Goal: Download file/media

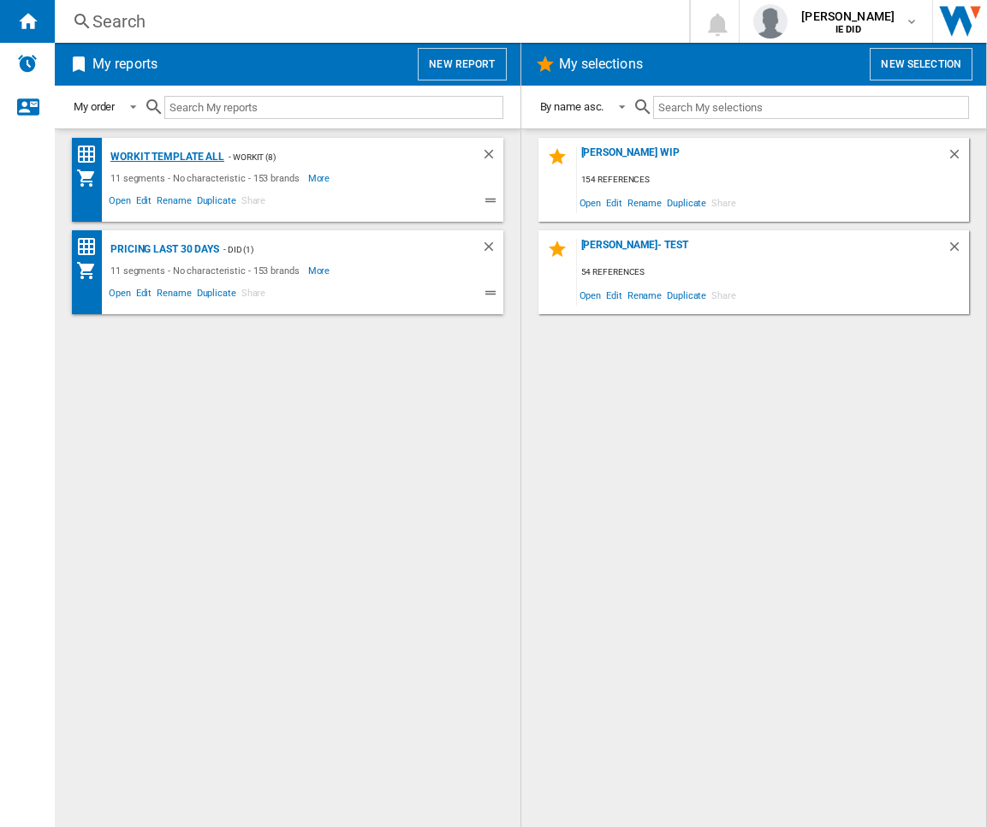
click at [164, 149] on div "Workit Template All" at bounding box center [165, 156] width 118 height 21
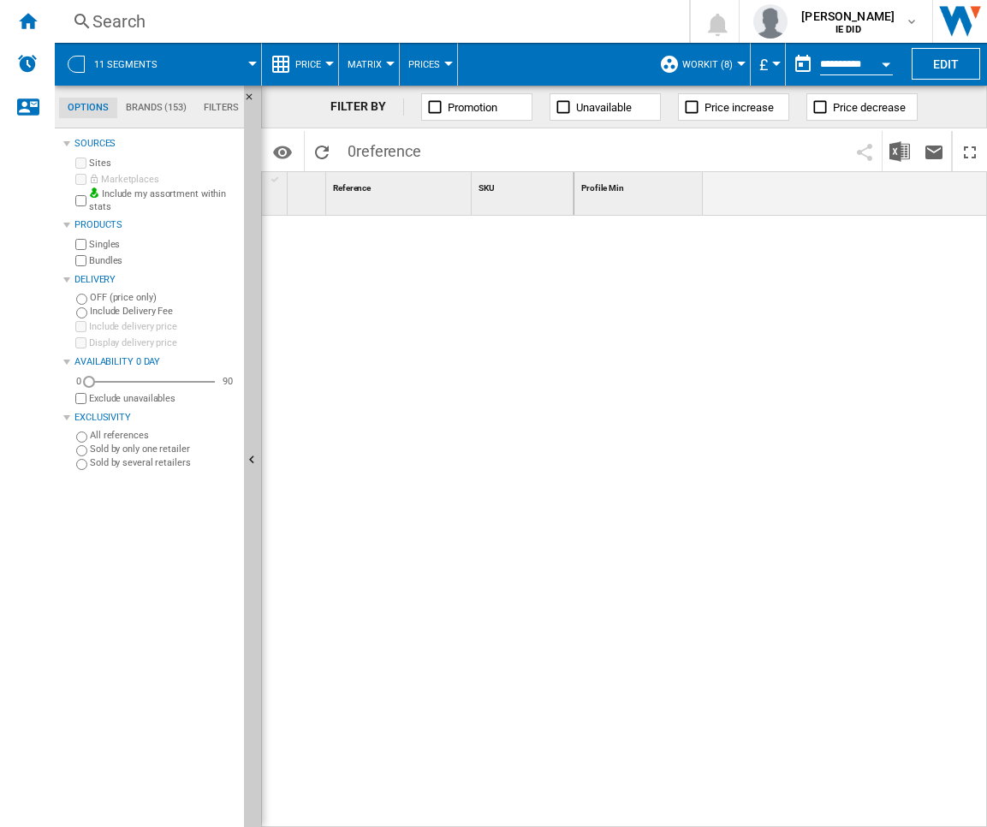
click at [768, 66] on button "£" at bounding box center [767, 64] width 17 height 43
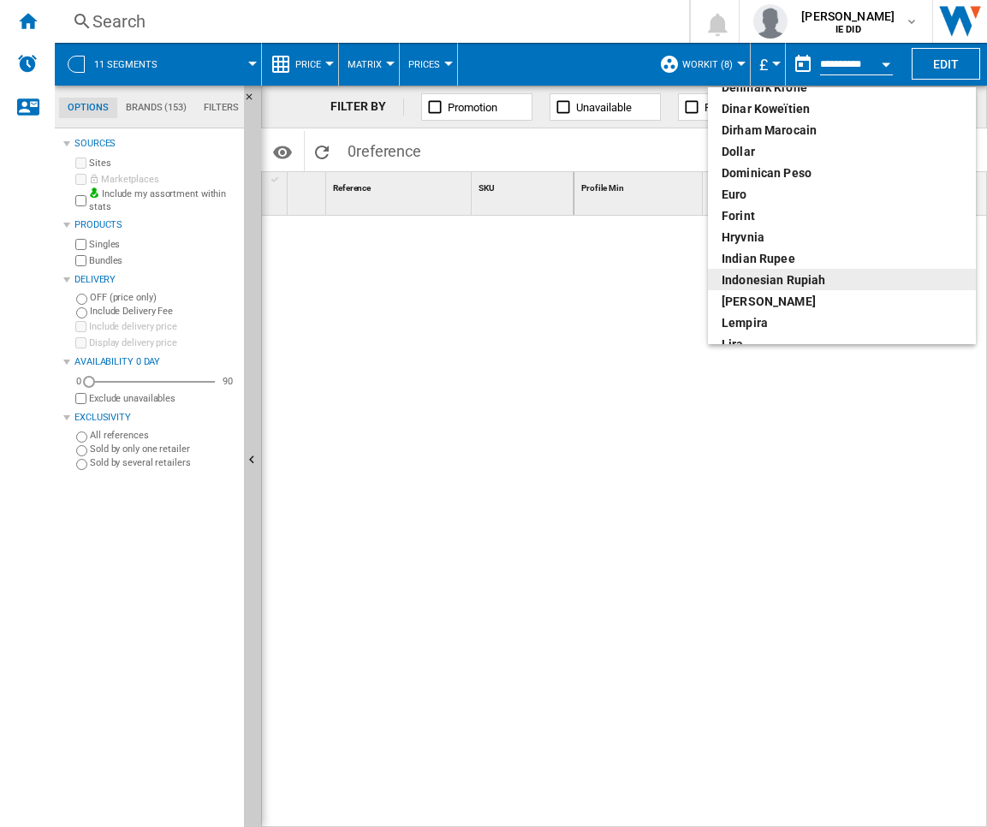
scroll to position [209, 0]
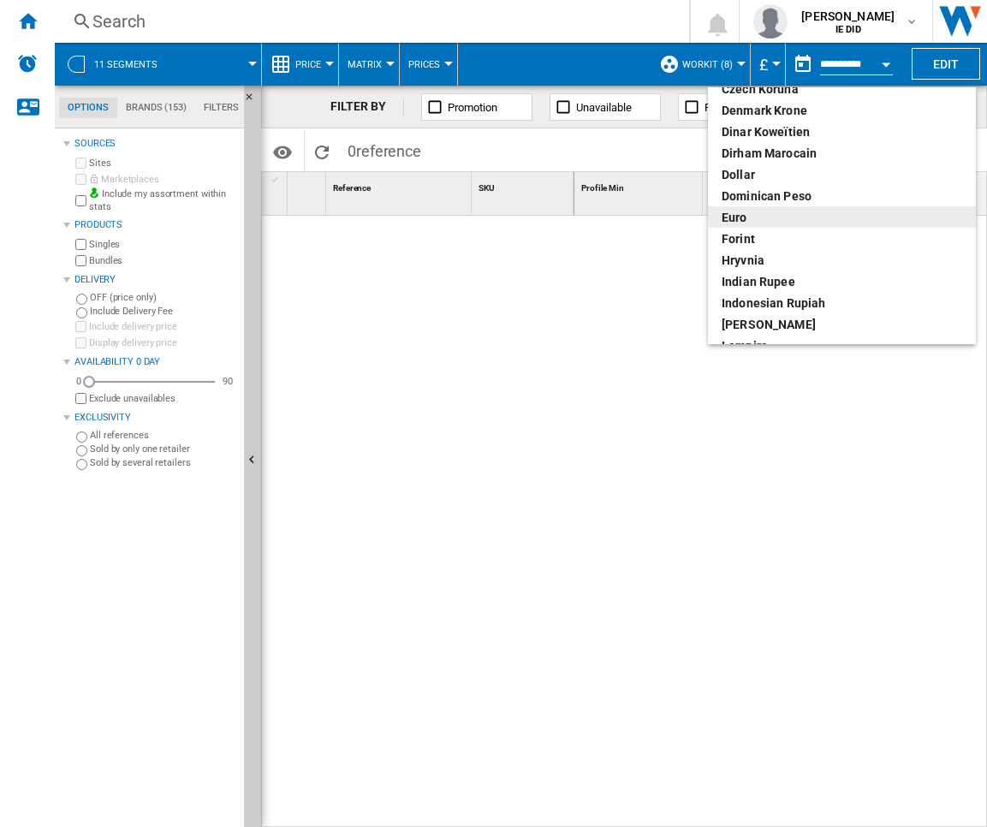
click at [779, 217] on div "euro" at bounding box center [842, 217] width 241 height 17
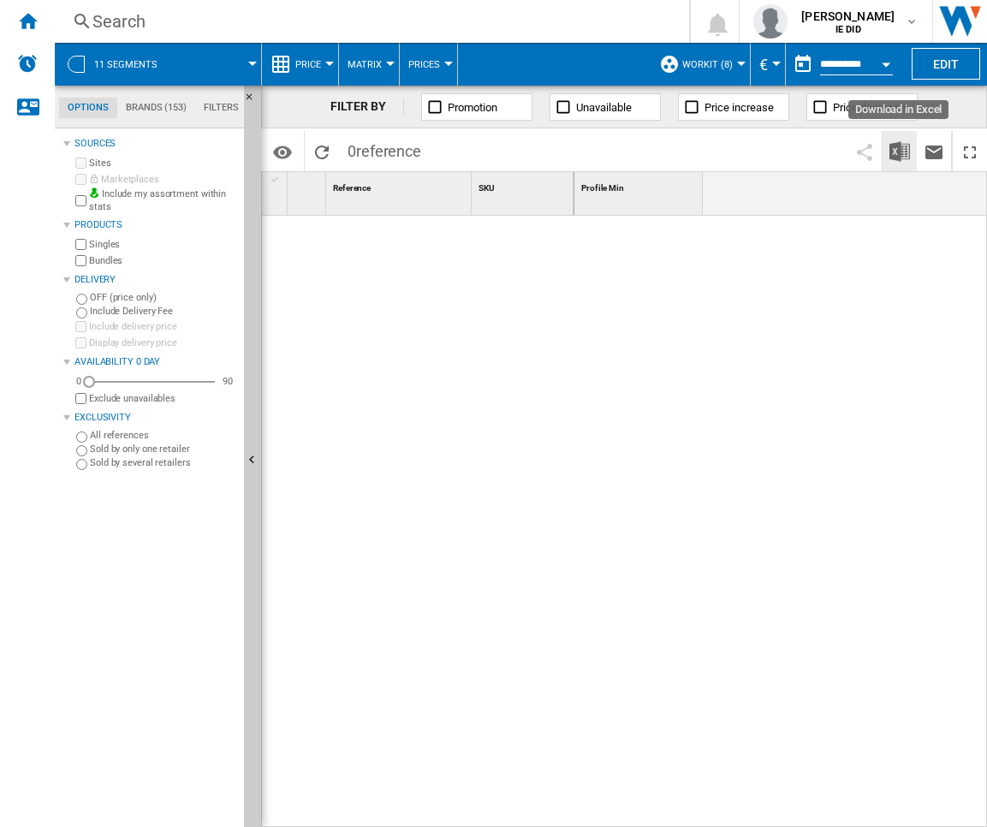
click at [899, 155] on img "Download in Excel" at bounding box center [899, 151] width 21 height 21
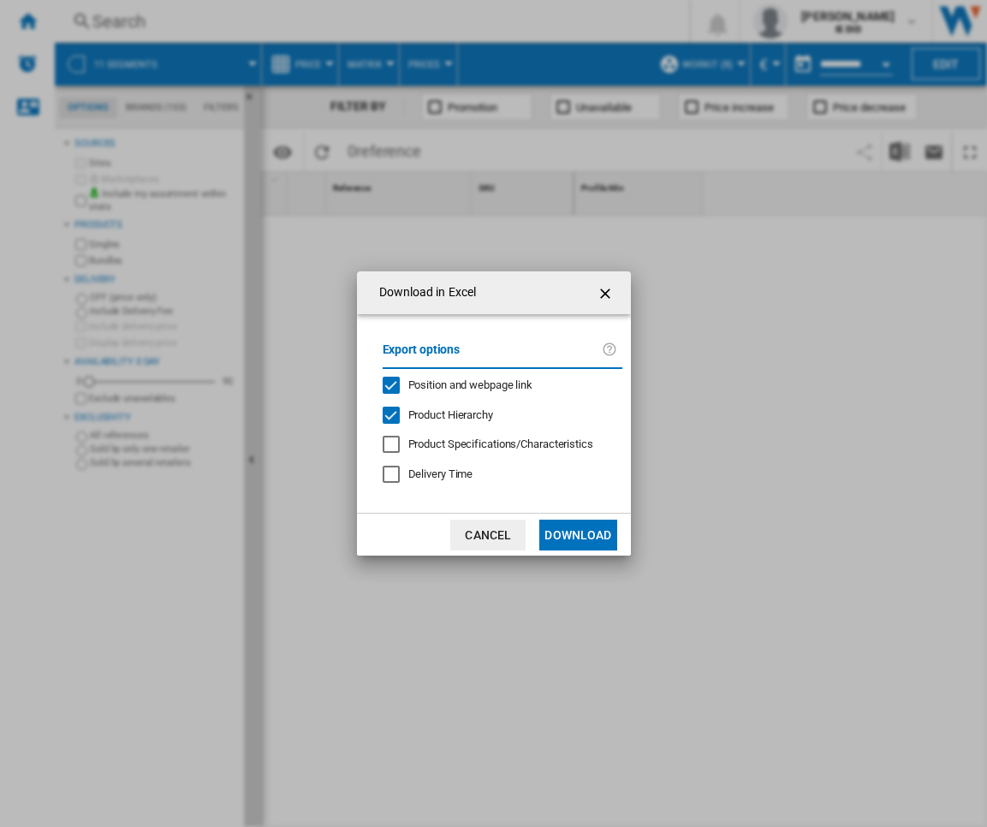
click at [580, 545] on button "Download" at bounding box center [577, 535] width 77 height 31
